Goal: Transaction & Acquisition: Purchase product/service

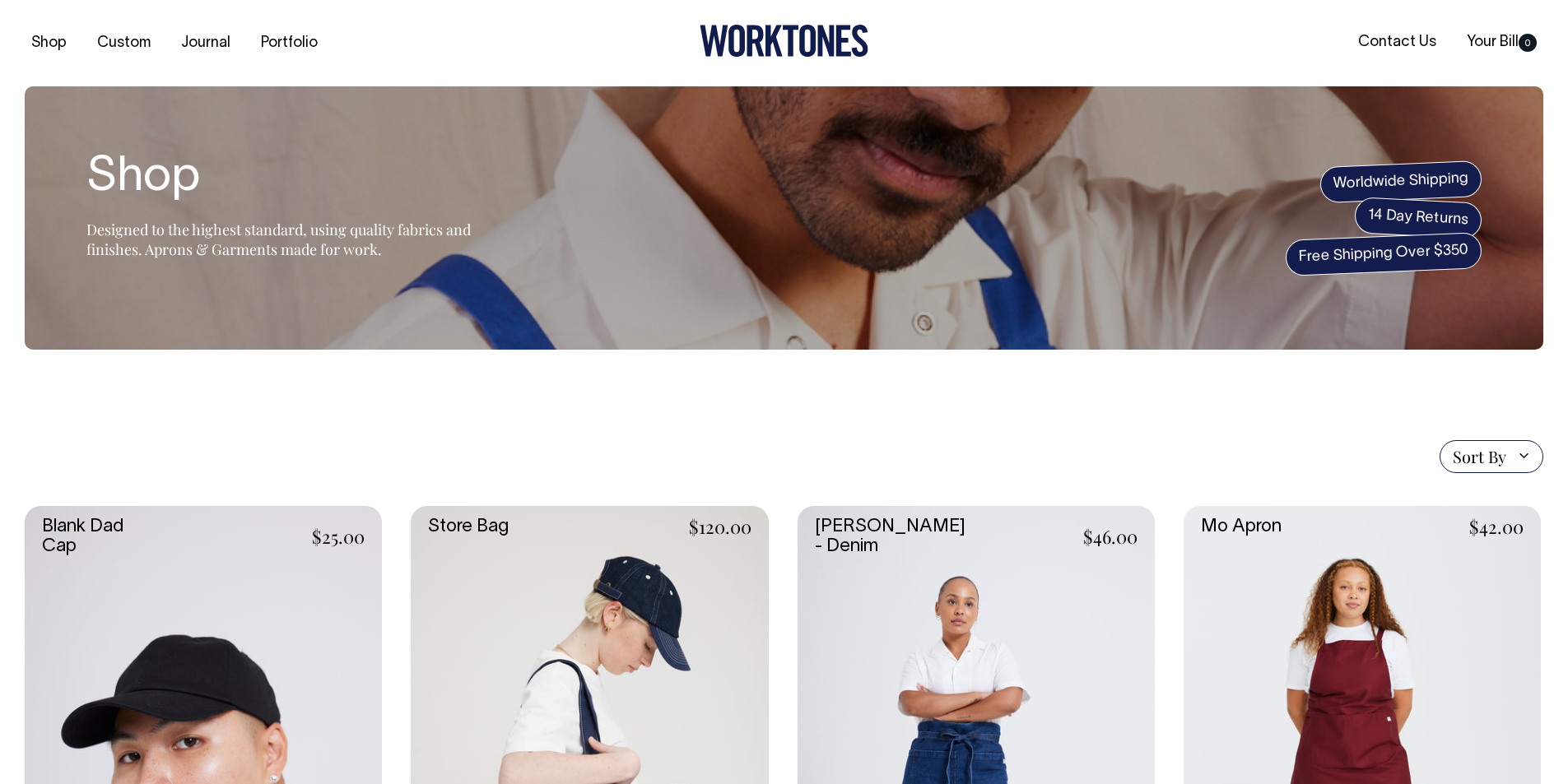
click at [1484, 454] on span "Sort By" at bounding box center [1479, 457] width 54 height 20
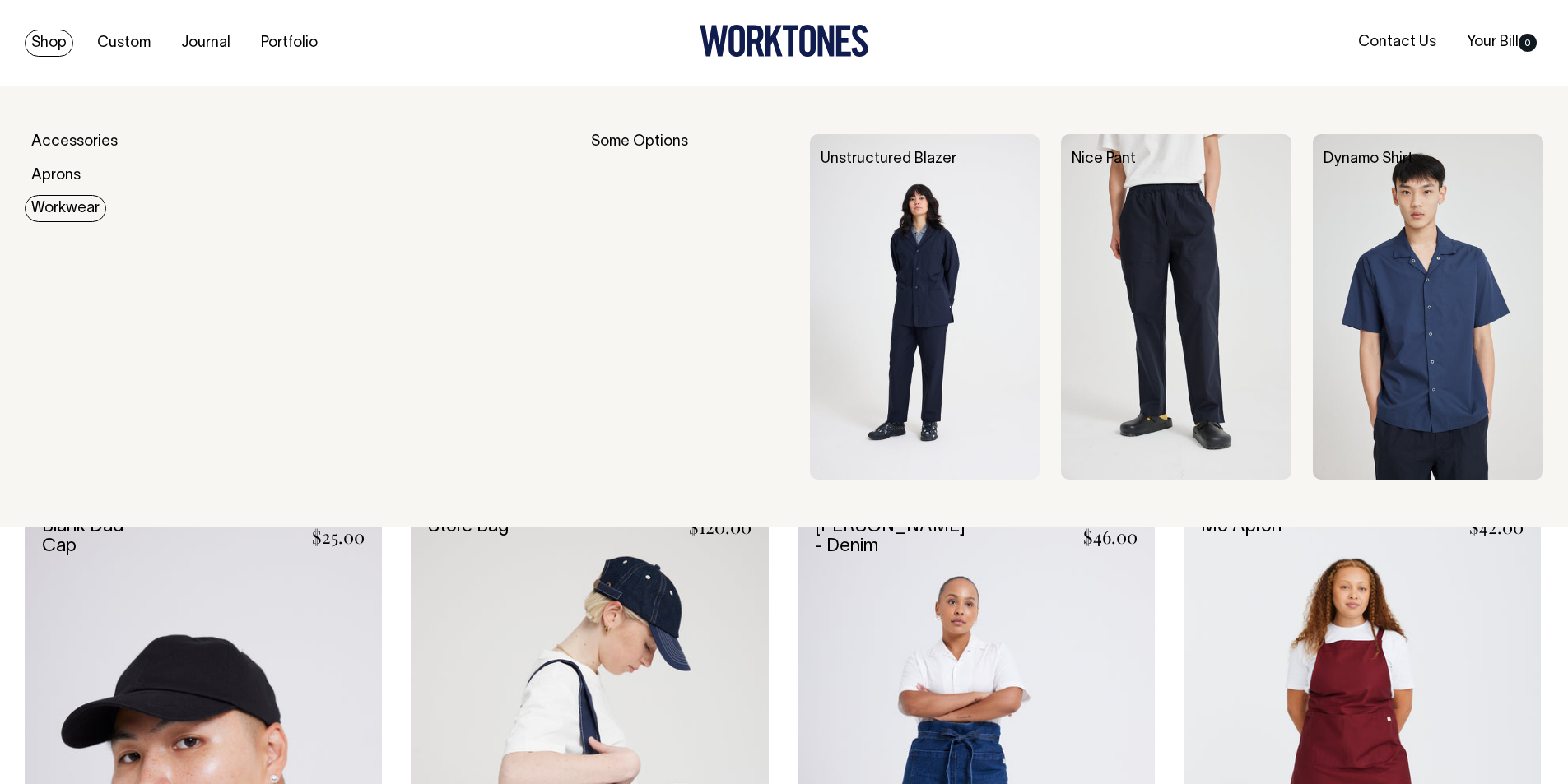
click at [60, 214] on link "Workwear" at bounding box center [66, 208] width 82 height 27
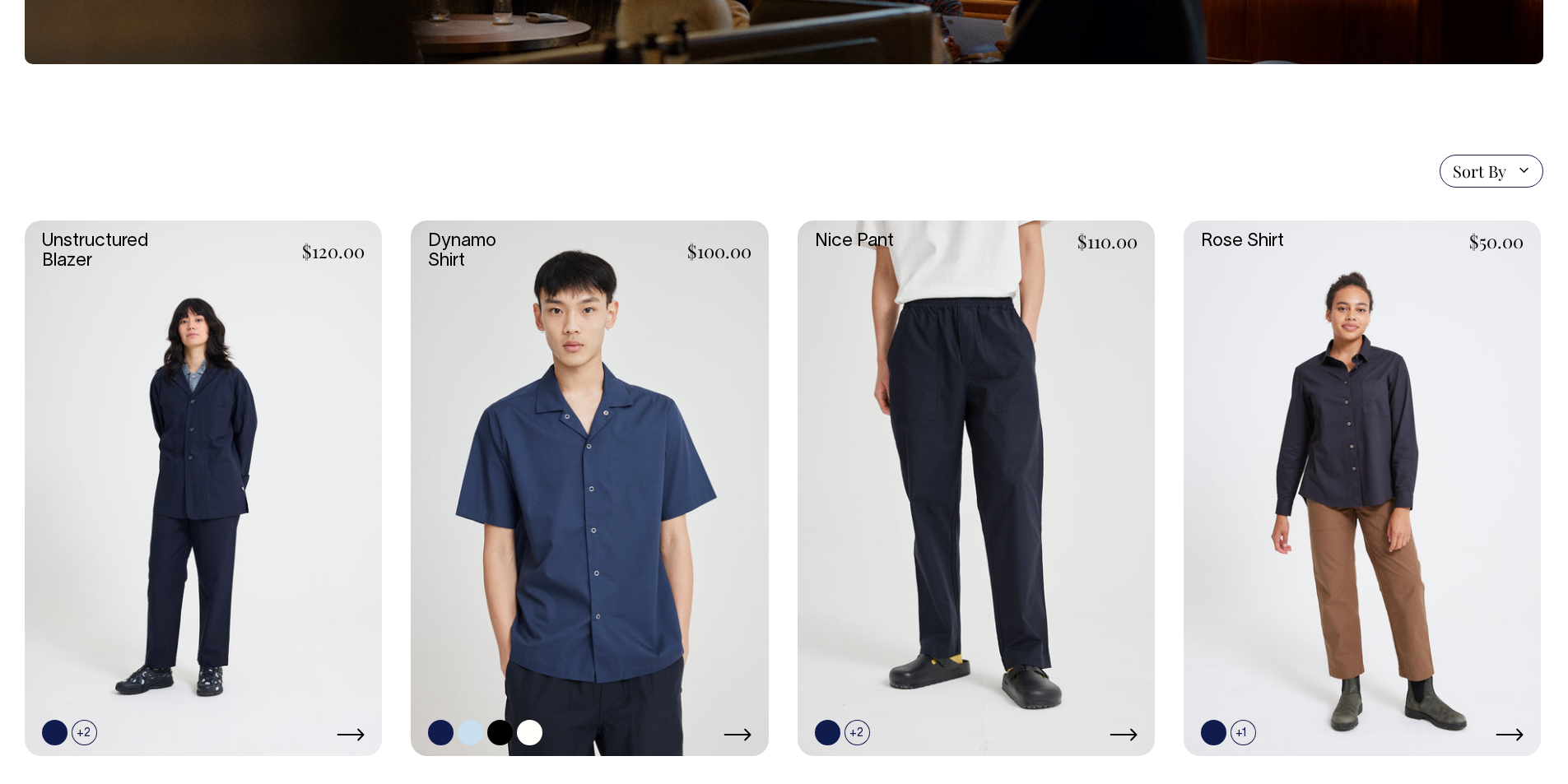
scroll to position [329, 0]
click at [594, 455] on link at bounding box center [589, 490] width 357 height 536
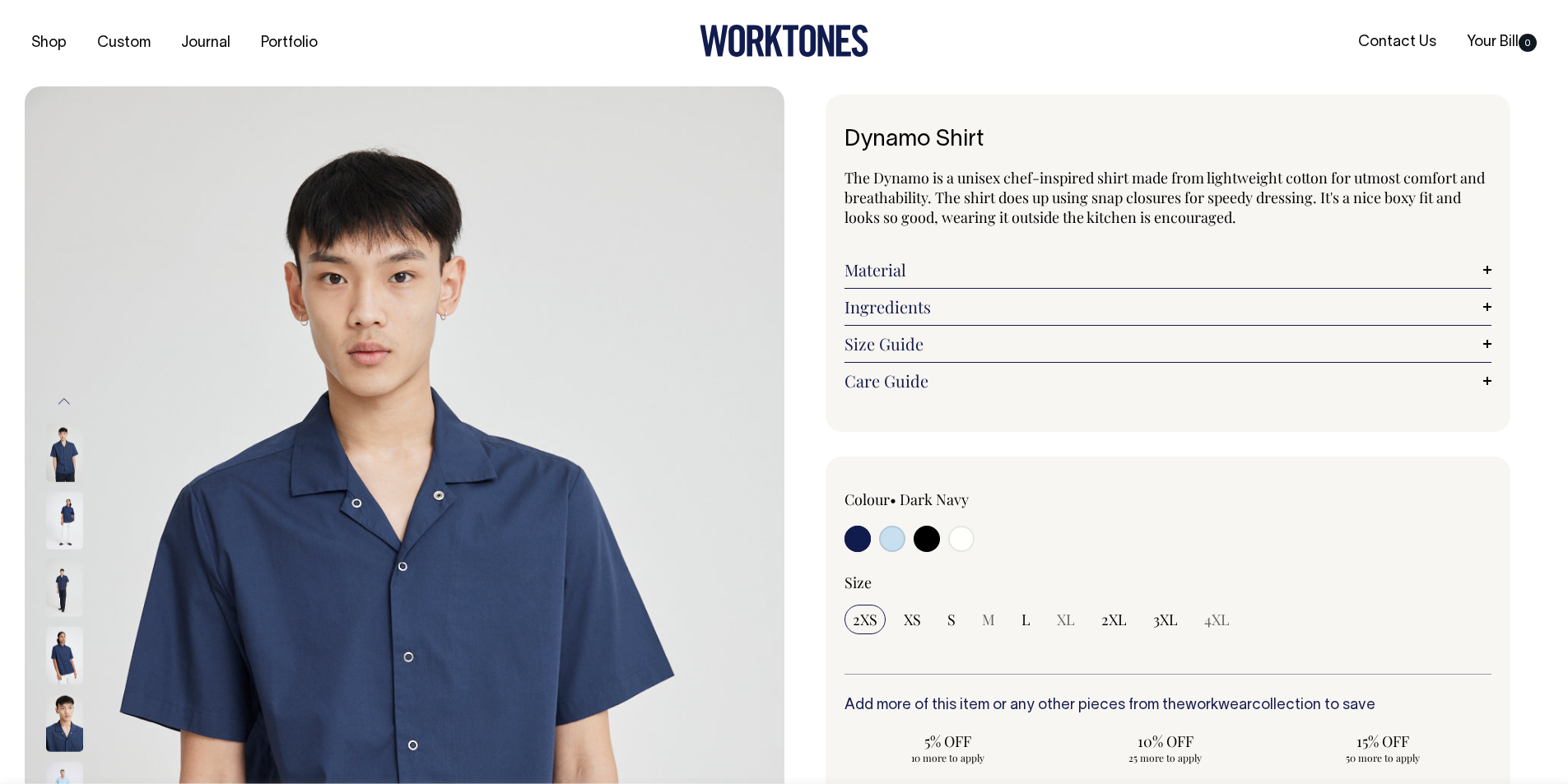
click at [965, 538] on input "radio" at bounding box center [961, 539] width 26 height 26
radio input "true"
select select "Off-White"
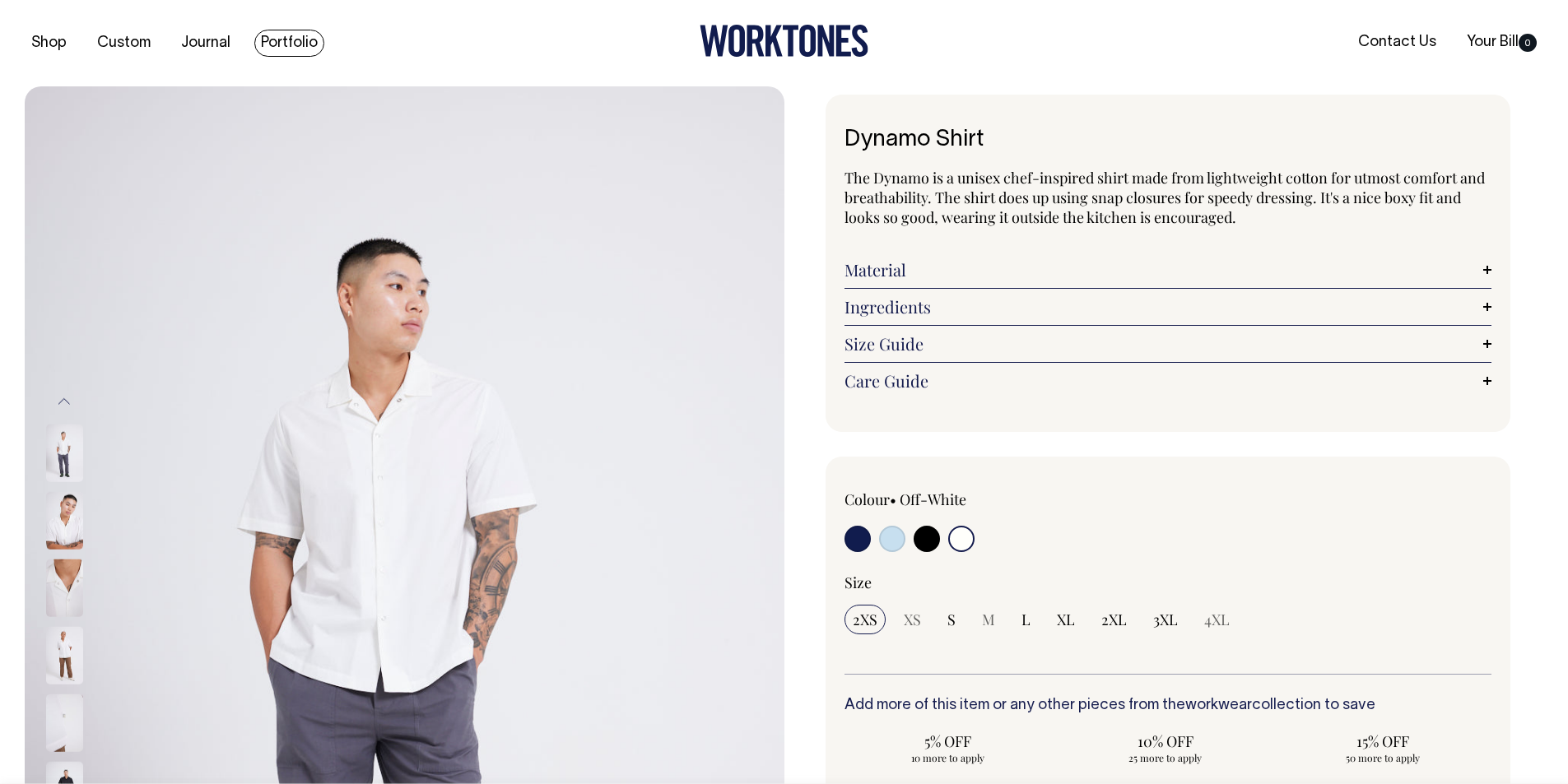
click at [294, 36] on link "Portfolio" at bounding box center [290, 43] width 70 height 27
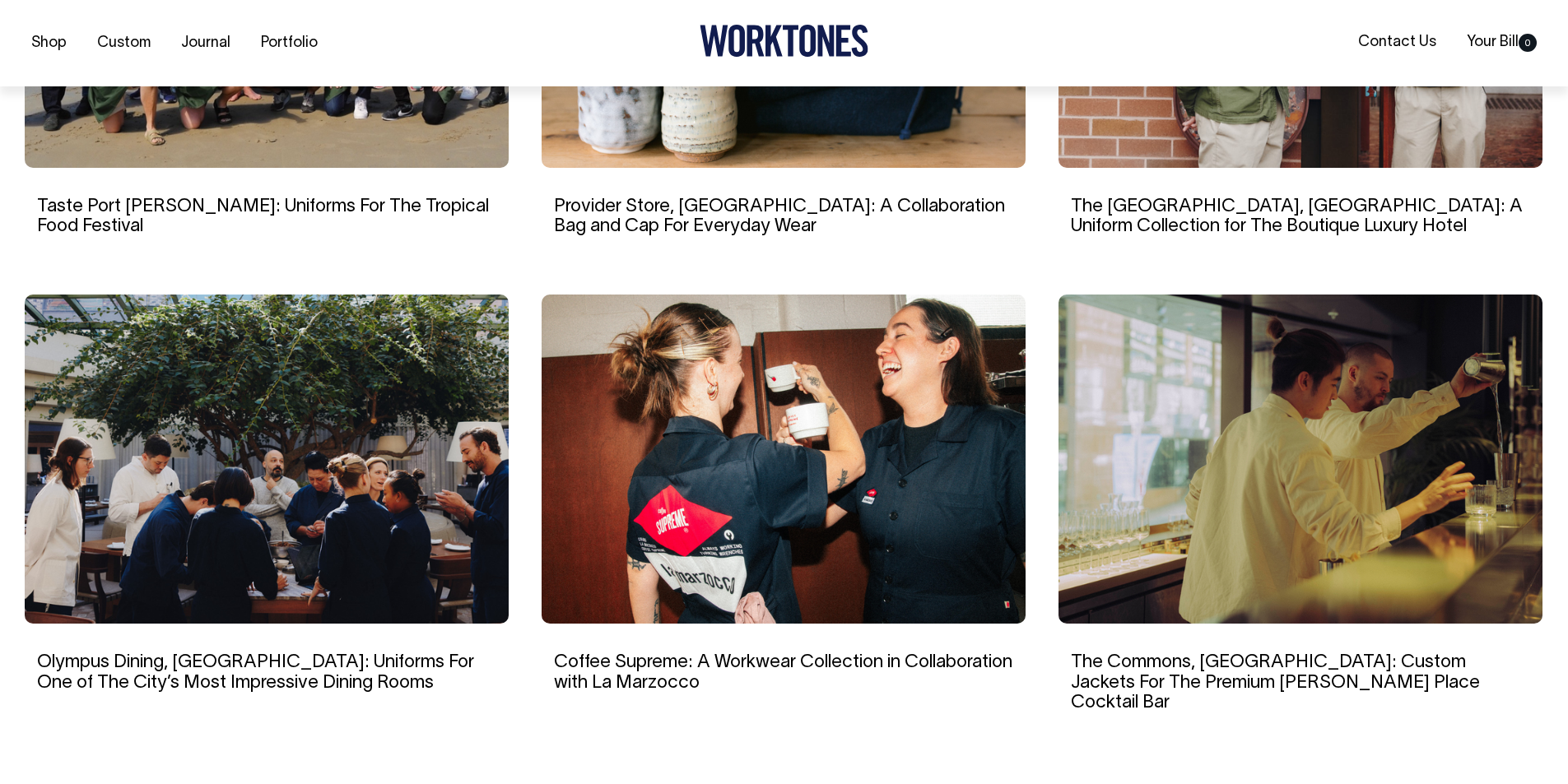
scroll to position [1317, 0]
